Goal: Task Accomplishment & Management: Complete application form

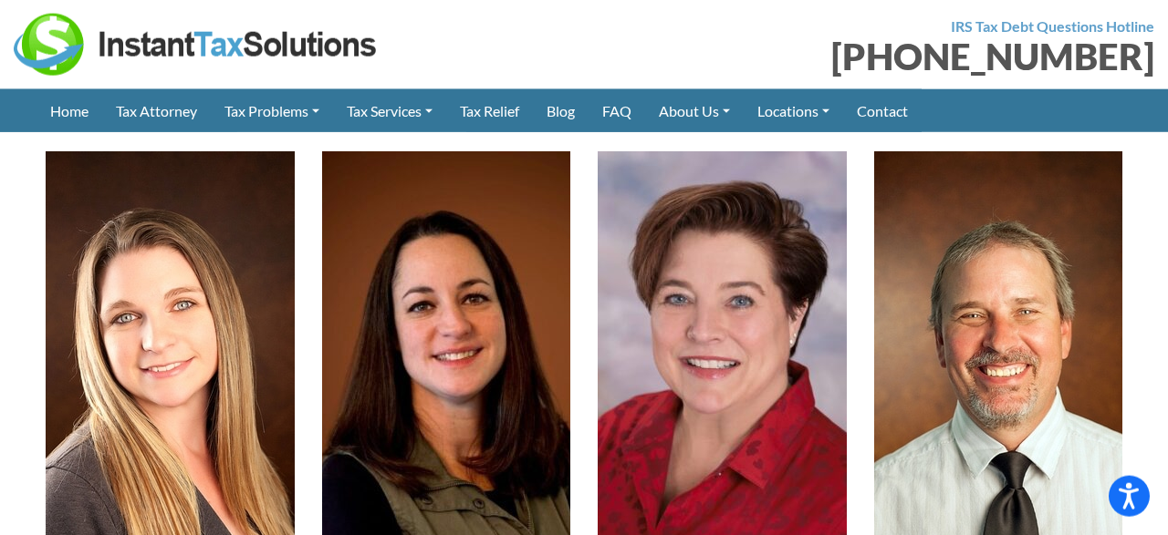
scroll to position [5088, 0]
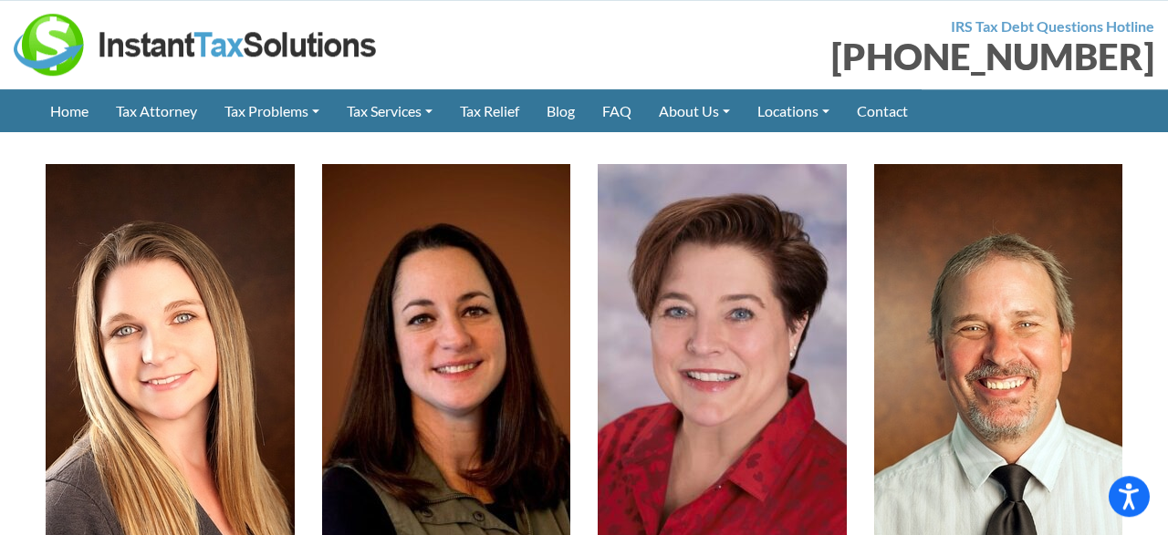
click at [984, 246] on img at bounding box center [998, 392] width 249 height 456
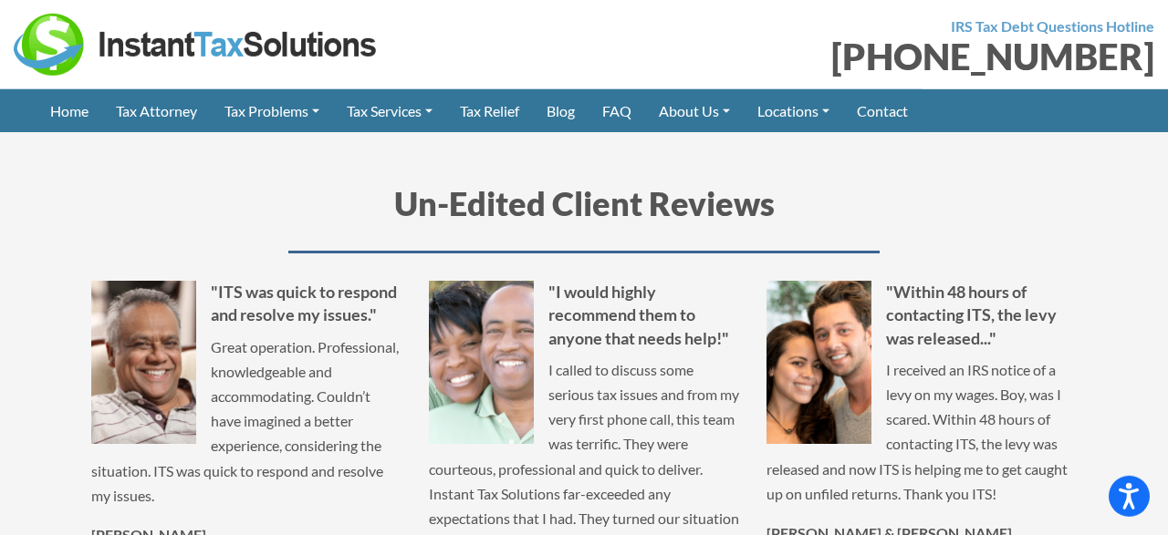
scroll to position [9457, 0]
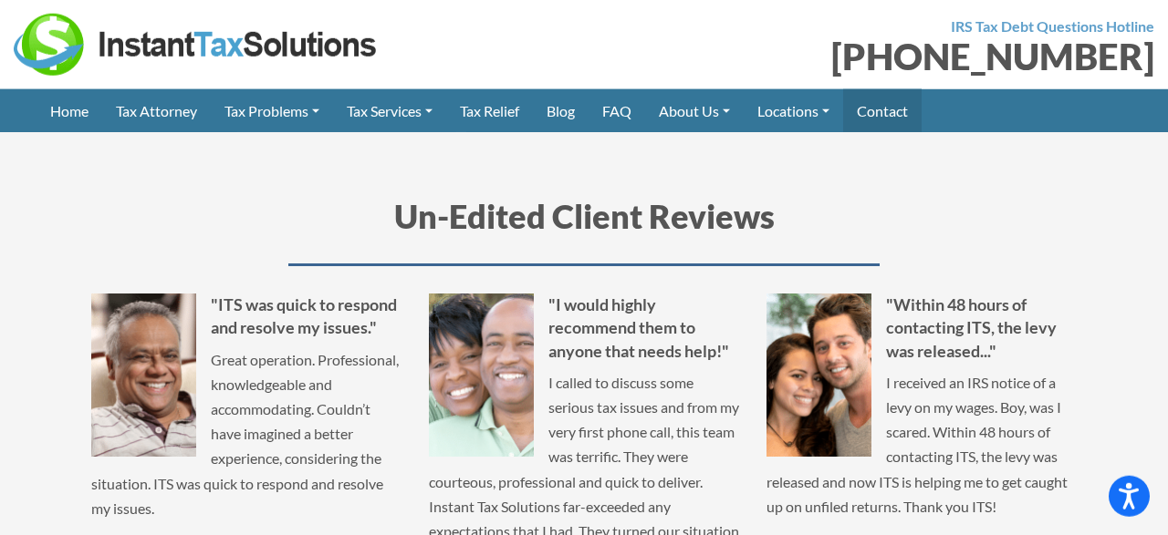
click at [905, 111] on link "Contact" at bounding box center [882, 110] width 78 height 43
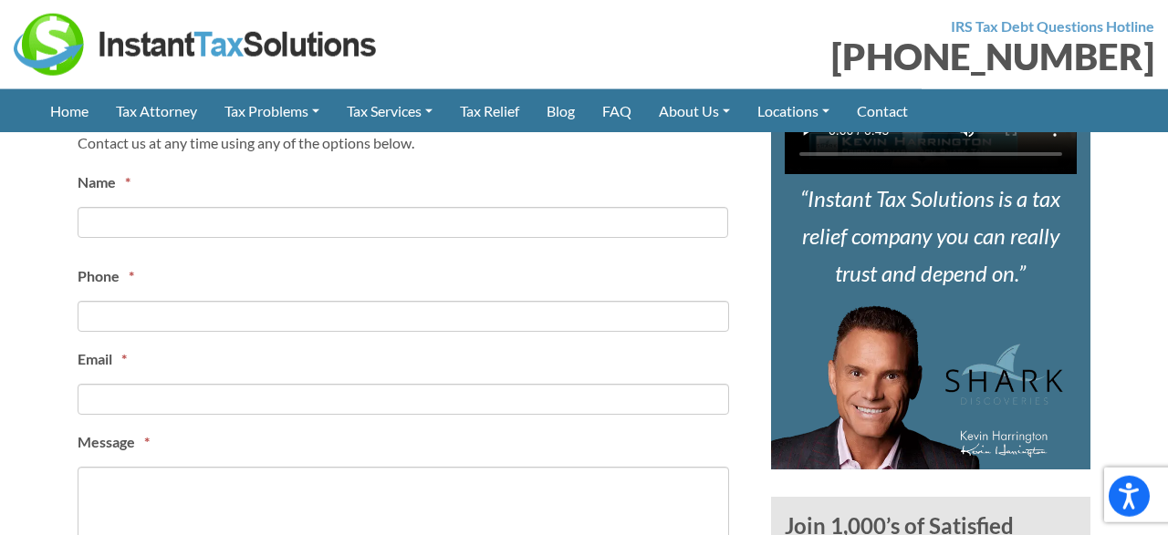
scroll to position [841, 0]
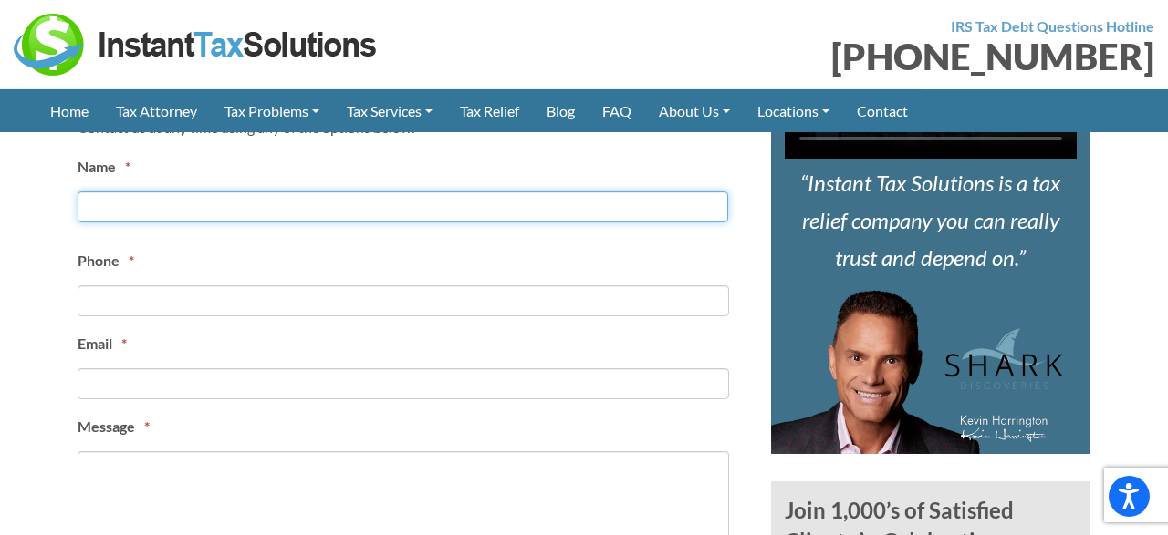
click at [338, 213] on input "First" at bounding box center [403, 207] width 650 height 31
type input "[PERSON_NAME]"
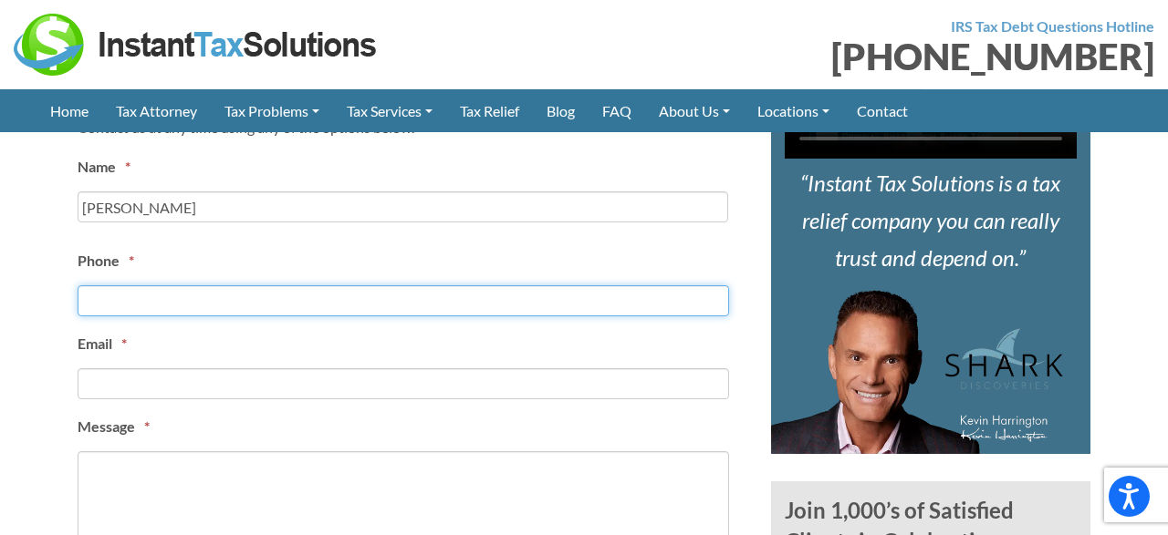
type input "2053154781"
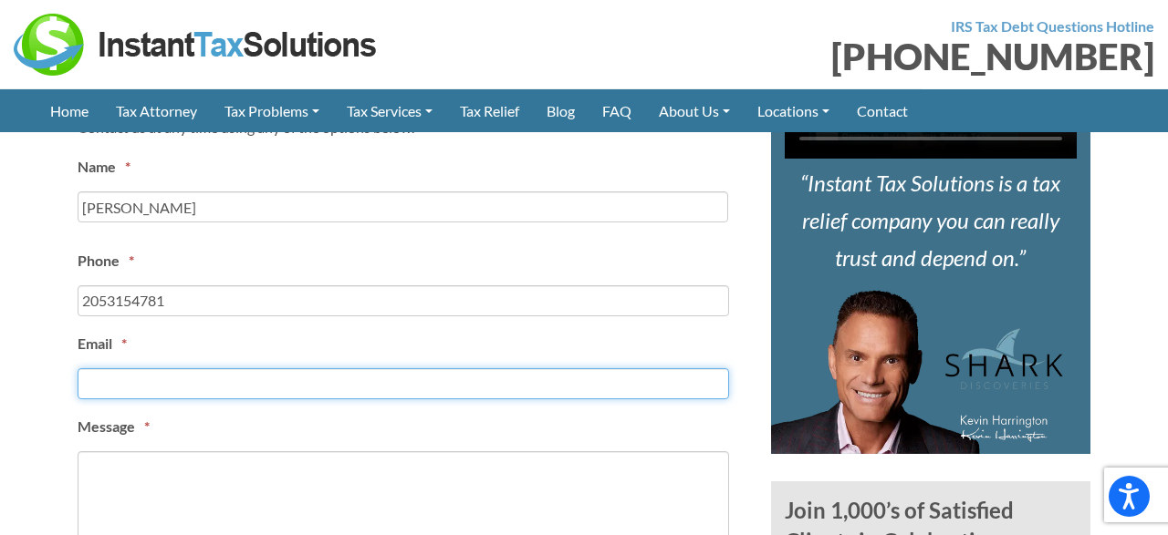
type input "[EMAIL_ADDRESS][DOMAIN_NAME]"
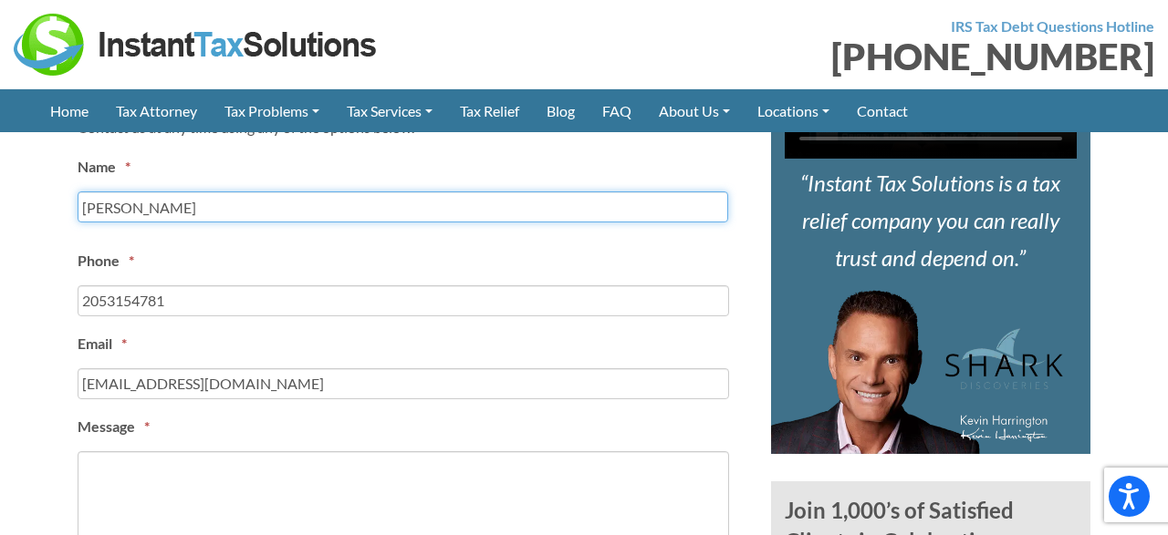
type input "[PHONE_NUMBER]"
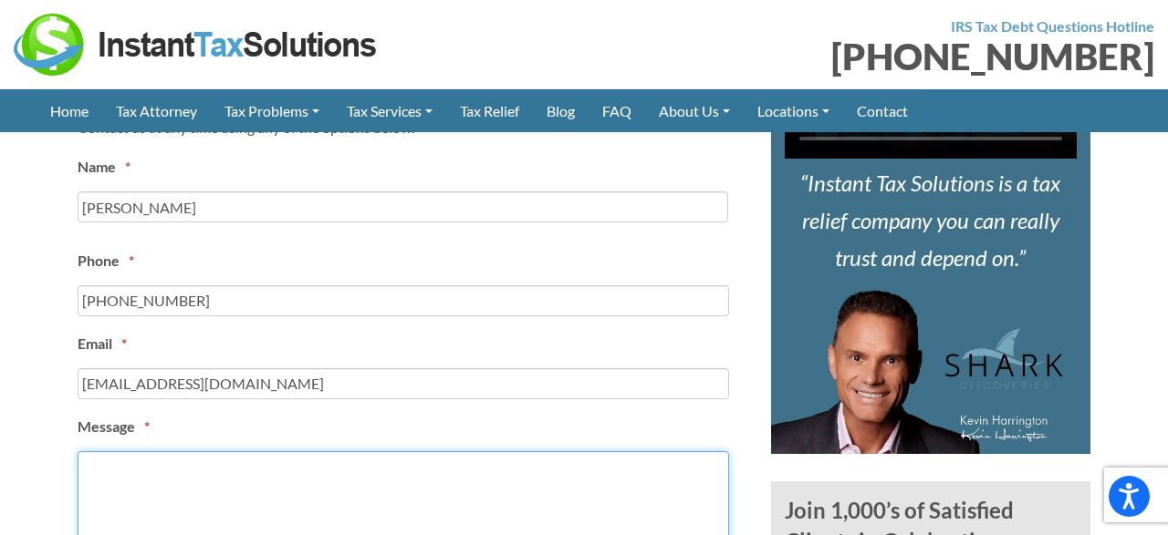
click at [261, 470] on textarea "Message *" at bounding box center [403, 525] width 651 height 146
paste textarea "I am writing because we require payroll, tax preparation and a bookkeeping serv…"
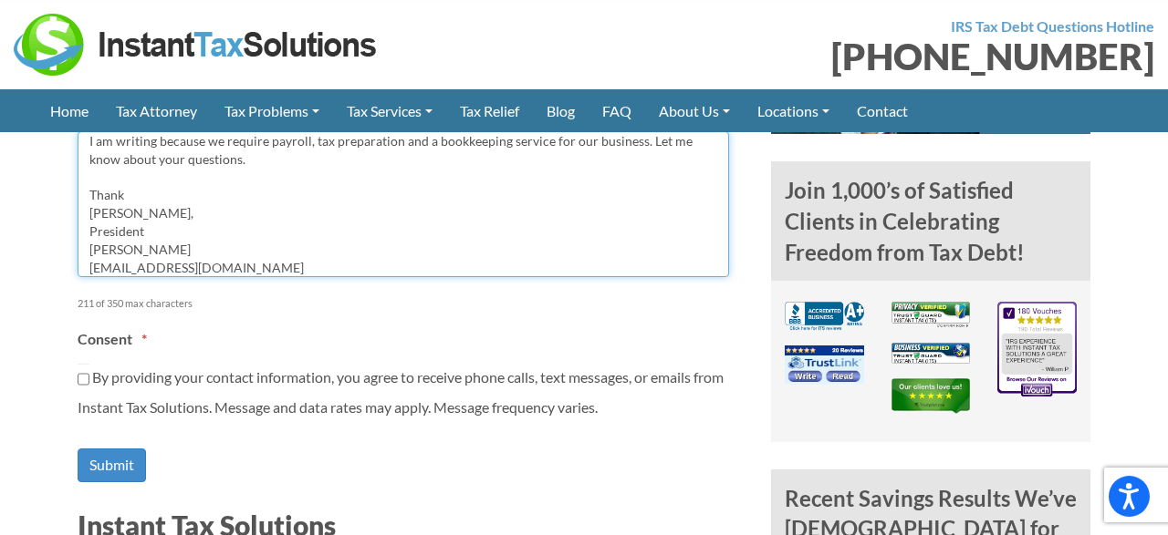
scroll to position [1166, 0]
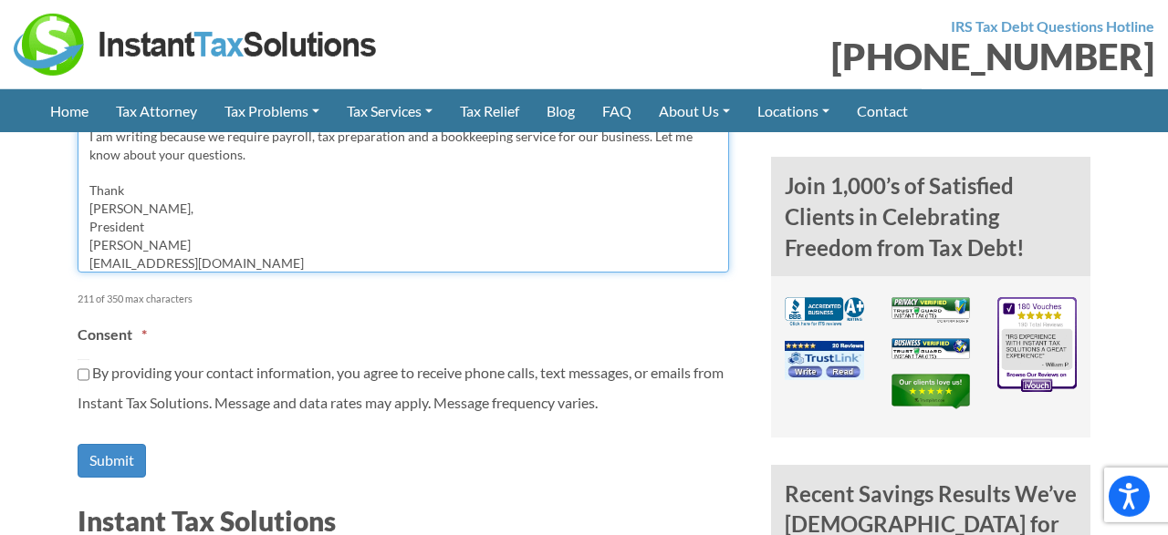
click at [218, 261] on textarea "I am writing because we require payroll, tax preparation and a bookkeeping serv…" at bounding box center [403, 200] width 651 height 146
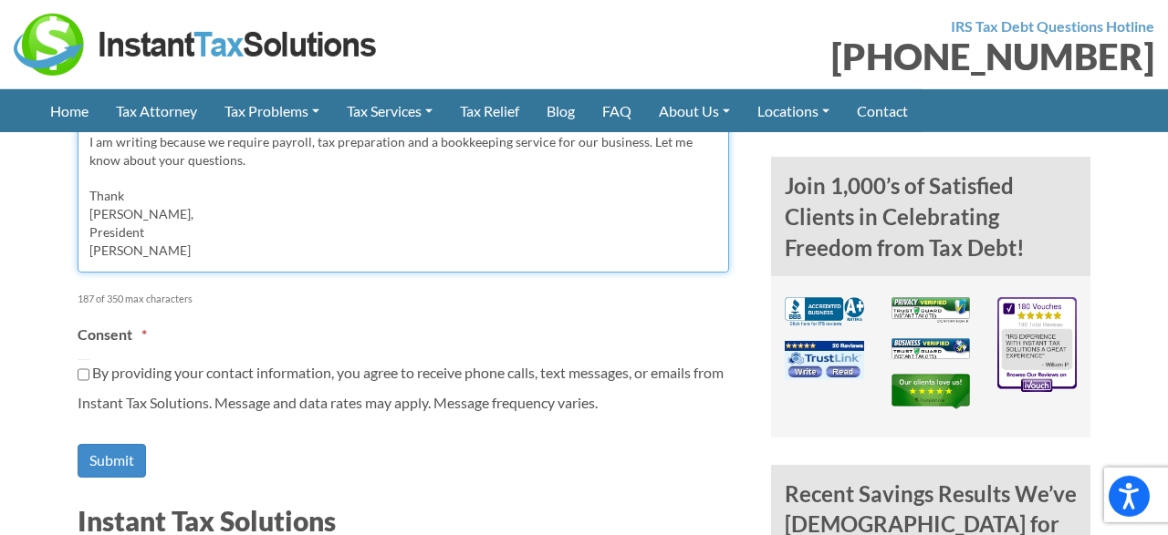
scroll to position [0, 0]
type textarea "I am writing because we require payroll, tax preparation and a bookkeeping serv…"
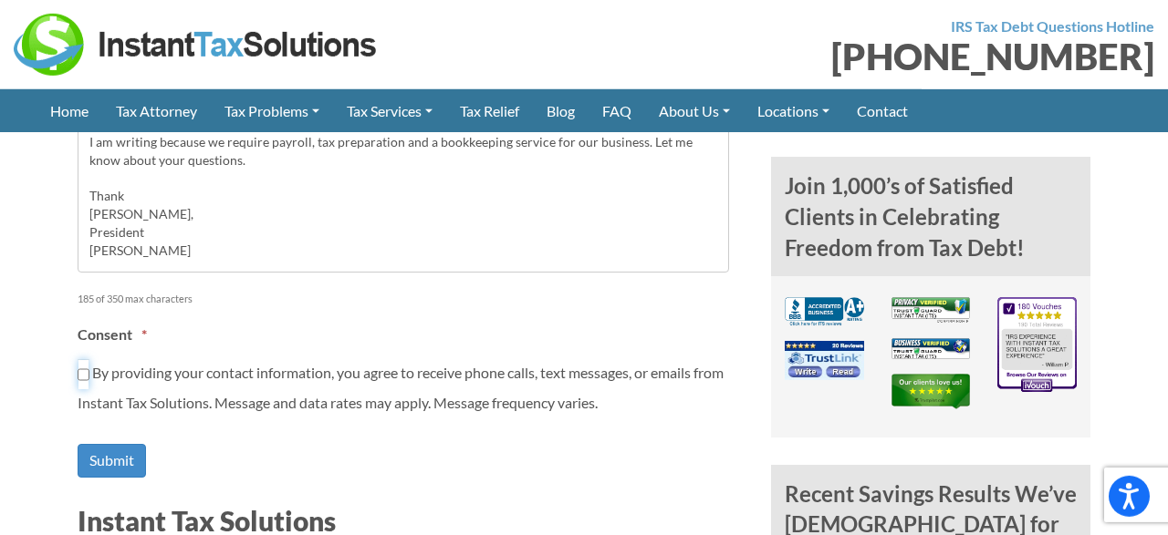
click at [80, 369] on input "By providing your contact information, you agree to receive phone calls, text m…" at bounding box center [84, 374] width 12 height 31
checkbox input "true"
click at [113, 449] on input "Submit" at bounding box center [112, 461] width 68 height 34
